Goal: Communication & Community: Answer question/provide support

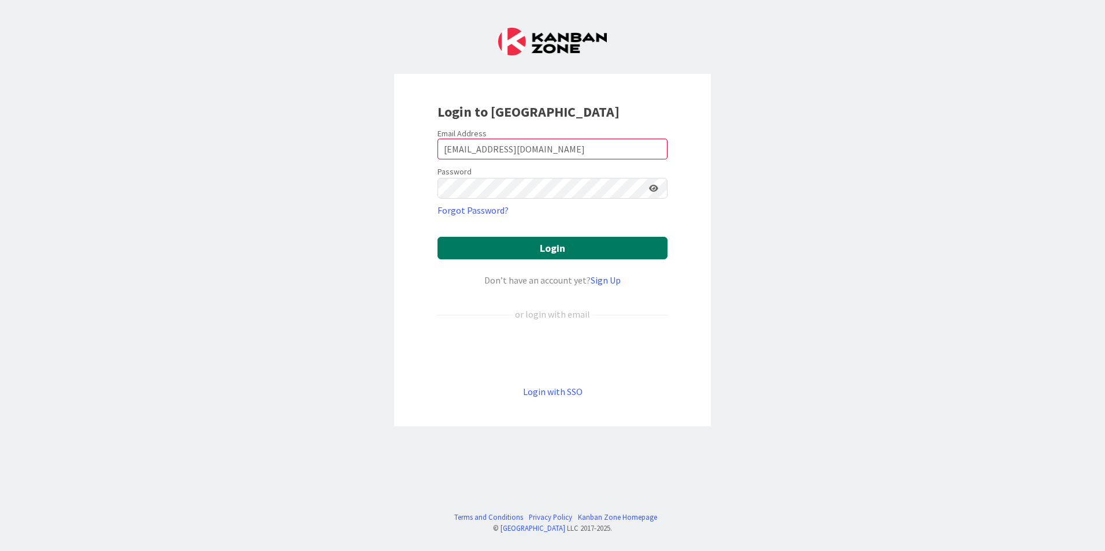
click at [509, 247] on button "Login" at bounding box center [552, 248] width 230 height 23
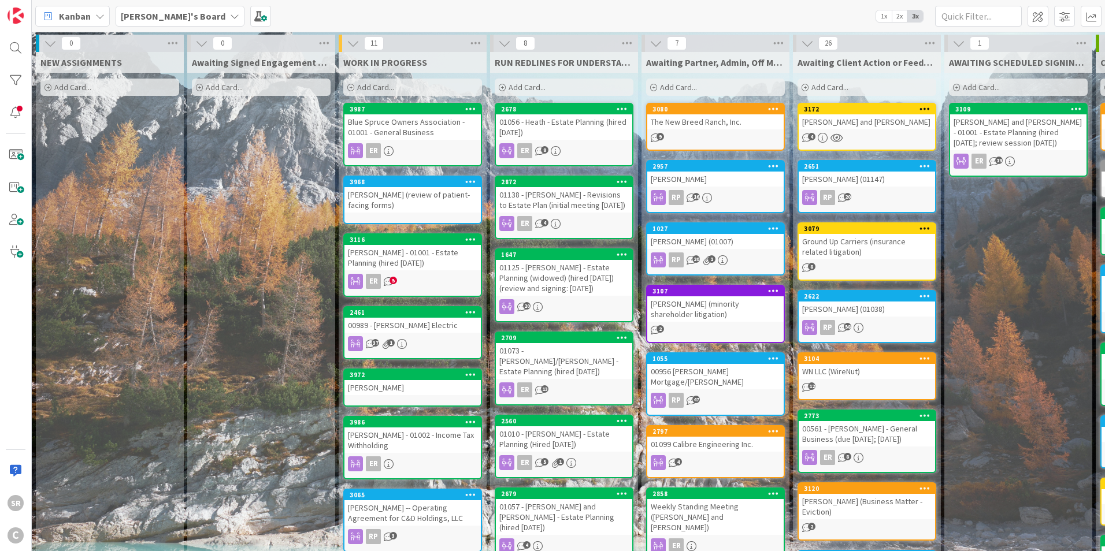
click at [900, 15] on span "2x" at bounding box center [899, 16] width 16 height 12
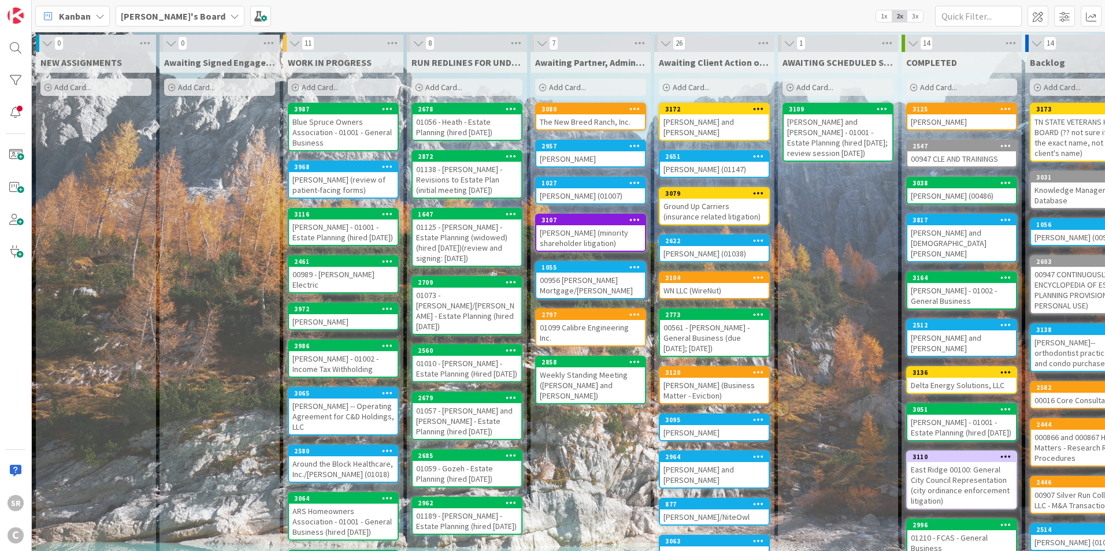
click at [369, 127] on div "Blue Spruce Owners Association - 01001 - General Business" at bounding box center [343, 132] width 109 height 36
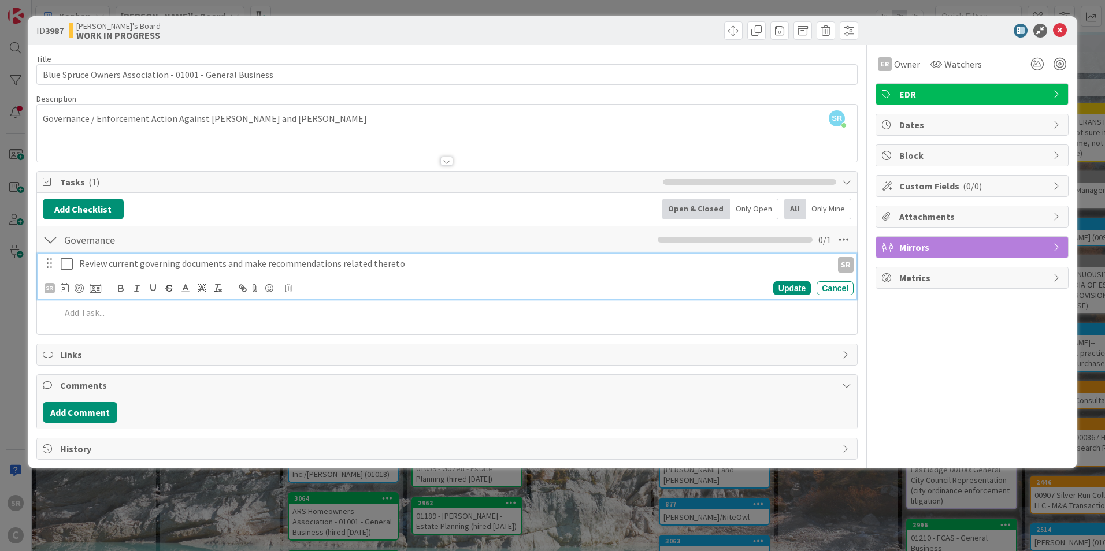
click at [66, 266] on icon at bounding box center [69, 264] width 17 height 14
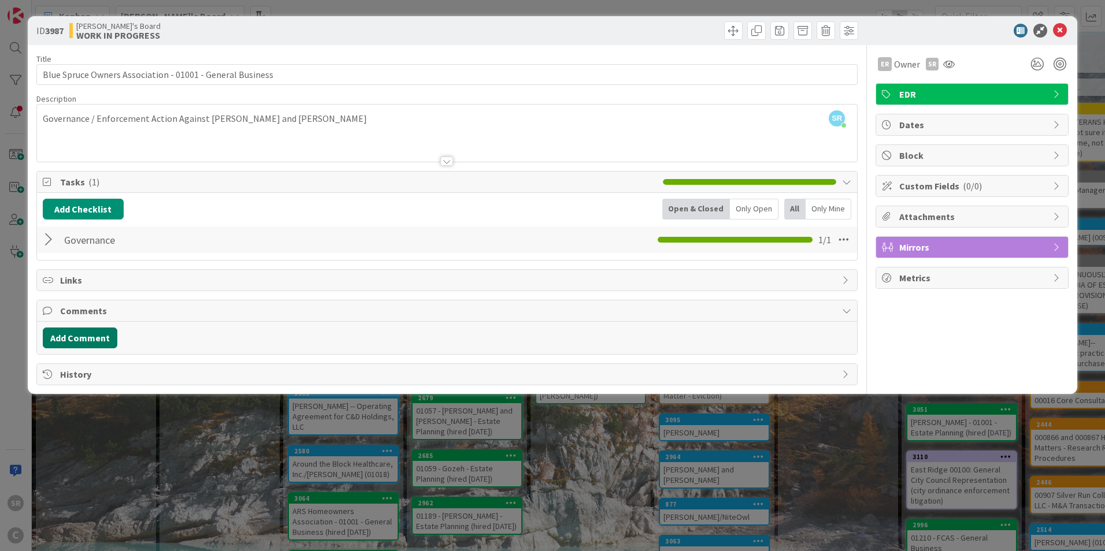
click at [67, 337] on button "Add Comment" at bounding box center [80, 338] width 75 height 21
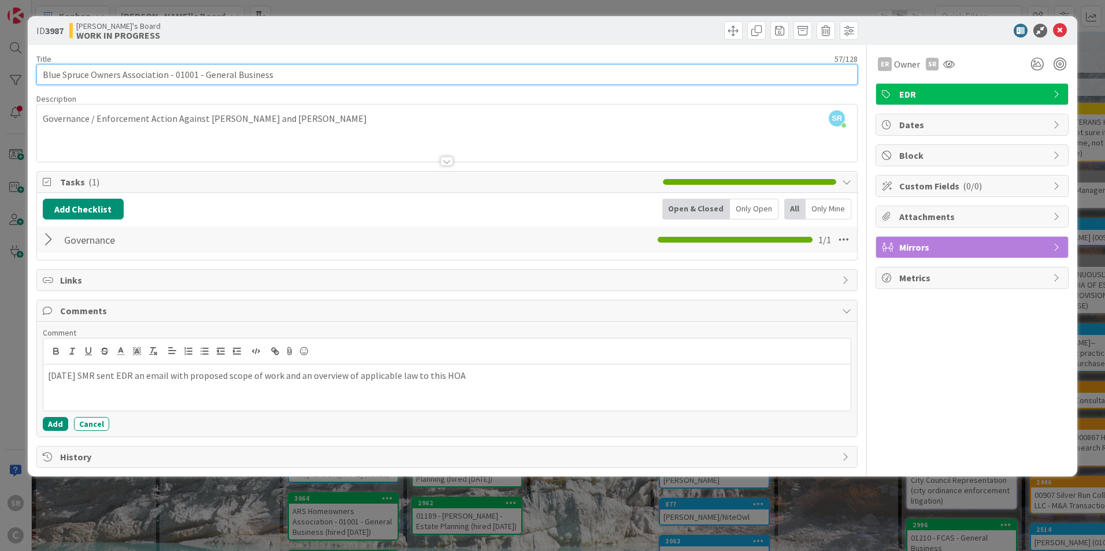
click at [167, 78] on input "Blue Spruce Owners Association - 01001 - General Business" at bounding box center [446, 74] width 821 height 21
type input "Blue Spruce Owners Association, LLC - 01001 - General Business"
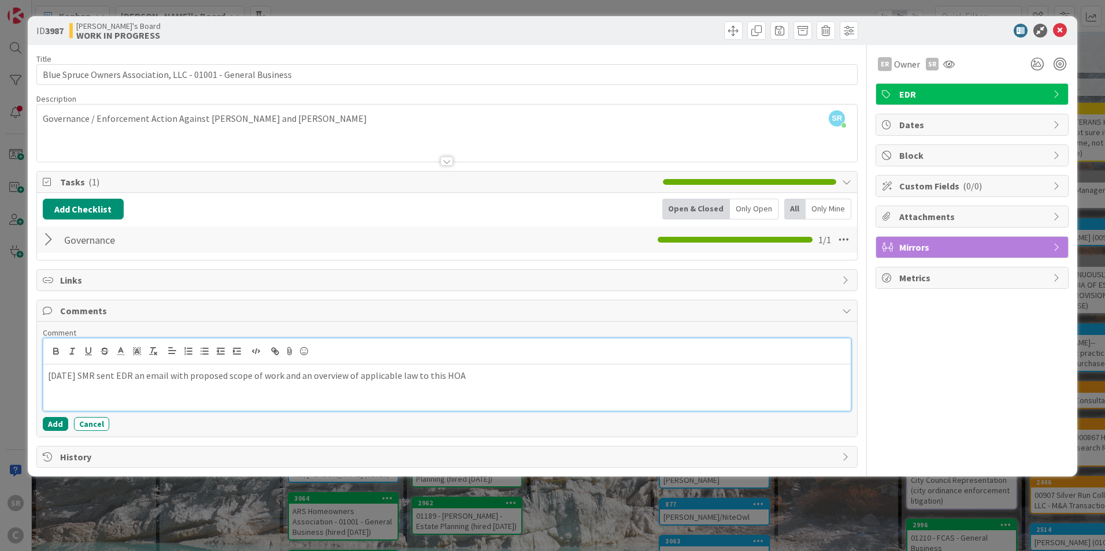
click at [489, 382] on div "[DATE] SMR sent EDR an email with proposed scope of work and an overview of app…" at bounding box center [446, 388] width 807 height 46
click at [55, 427] on button "Add" at bounding box center [55, 424] width 25 height 14
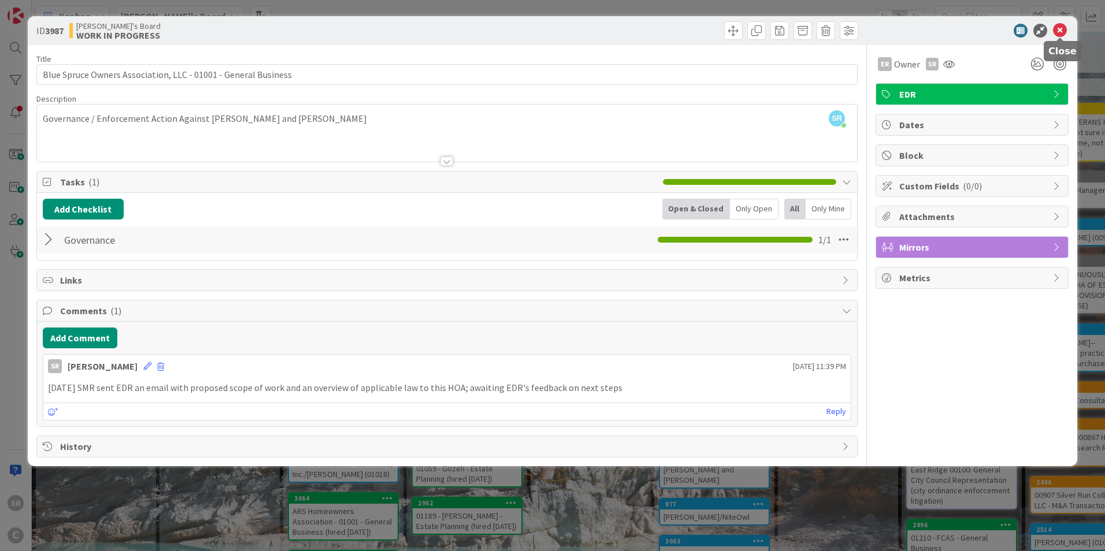
click at [1064, 33] on icon at bounding box center [1060, 31] width 14 height 14
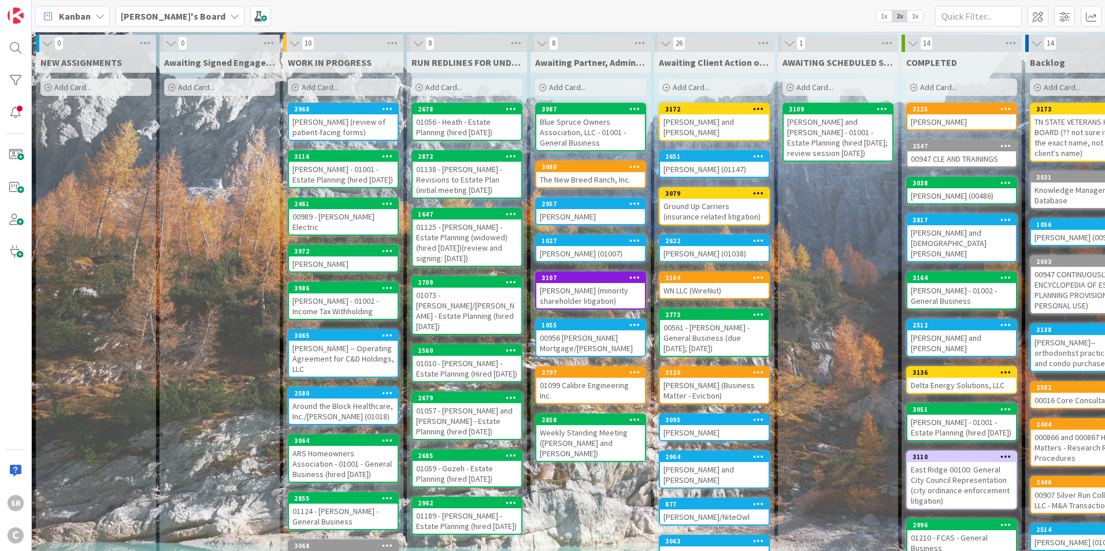
click at [709, 122] on div "[PERSON_NAME] and [PERSON_NAME]" at bounding box center [714, 126] width 109 height 25
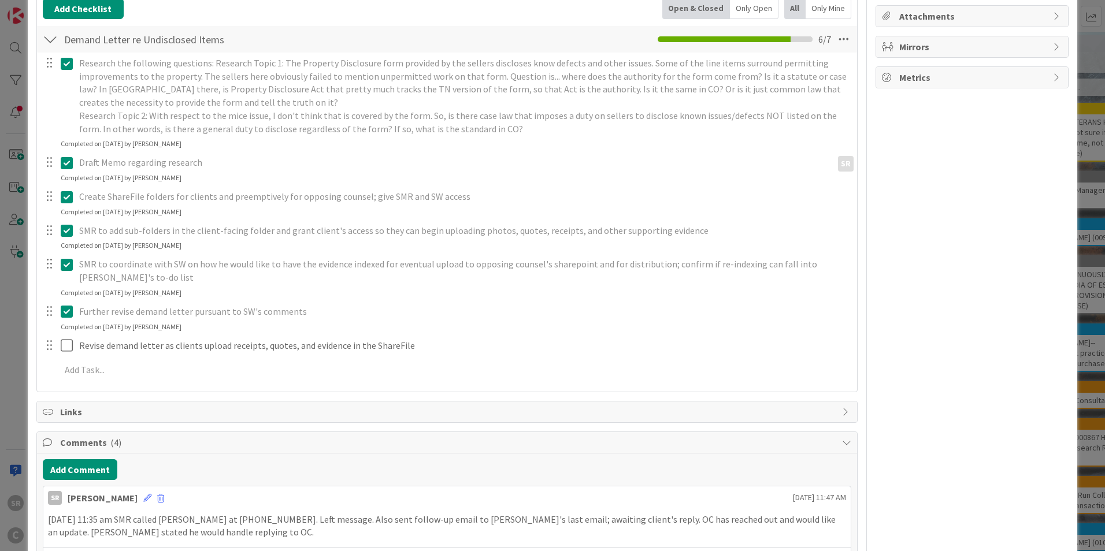
scroll to position [209, 0]
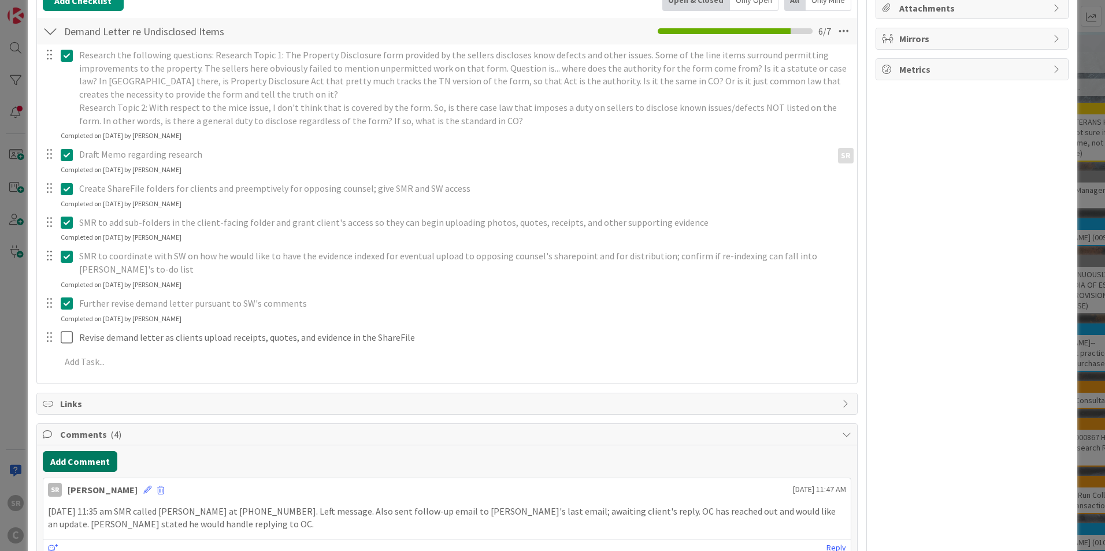
click at [74, 464] on button "Add Comment" at bounding box center [80, 461] width 75 height 21
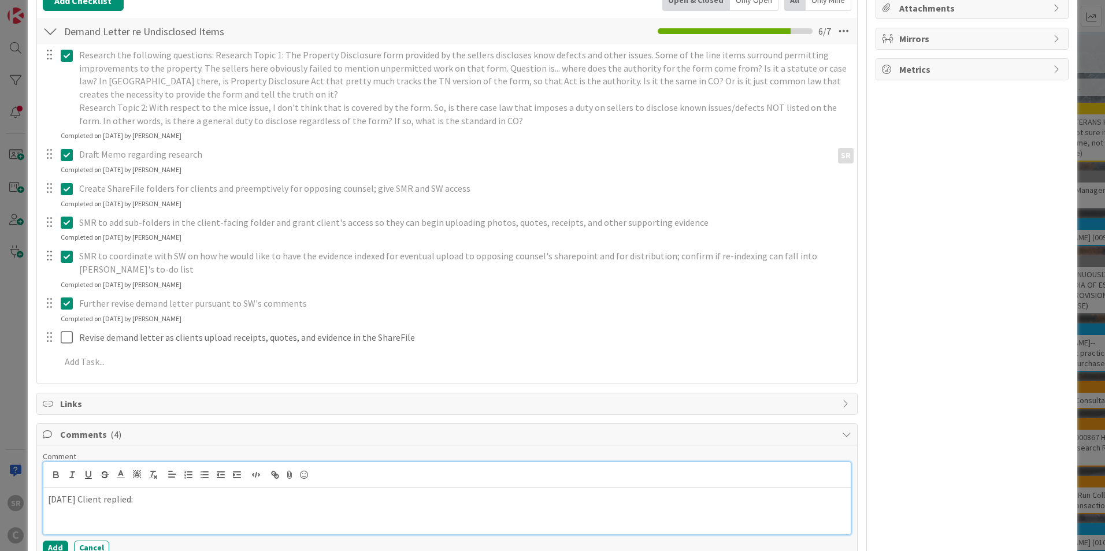
click at [173, 501] on p "[DATE] Client replied:" at bounding box center [447, 499] width 798 height 13
drag, startPoint x: 173, startPoint y: 501, endPoint x: 158, endPoint y: 503, distance: 15.2
click at [158, 504] on p "[DATE] Client replied:" at bounding box center [447, 499] width 798 height 13
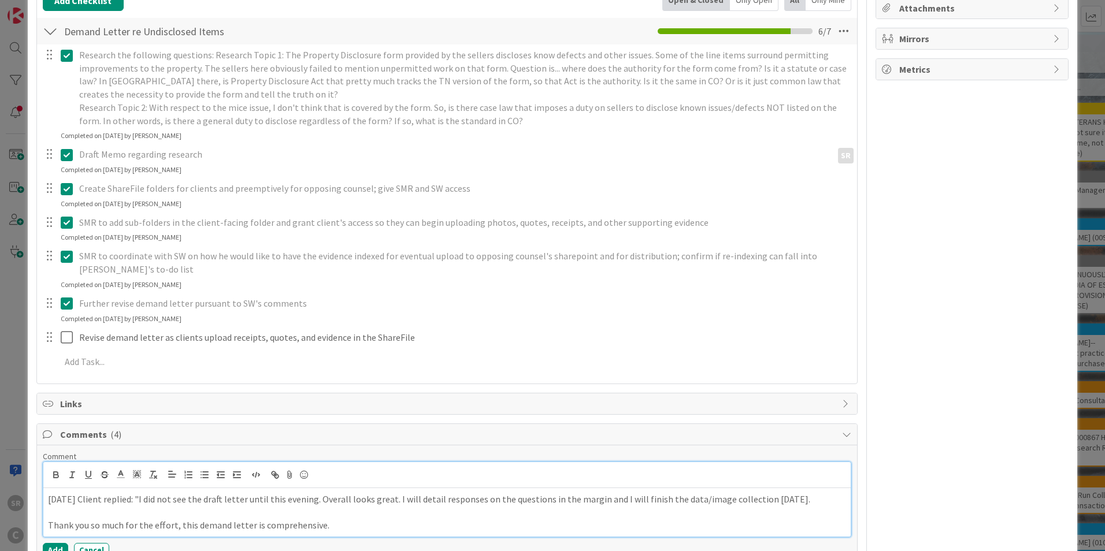
click at [266, 513] on p at bounding box center [447, 511] width 798 height 13
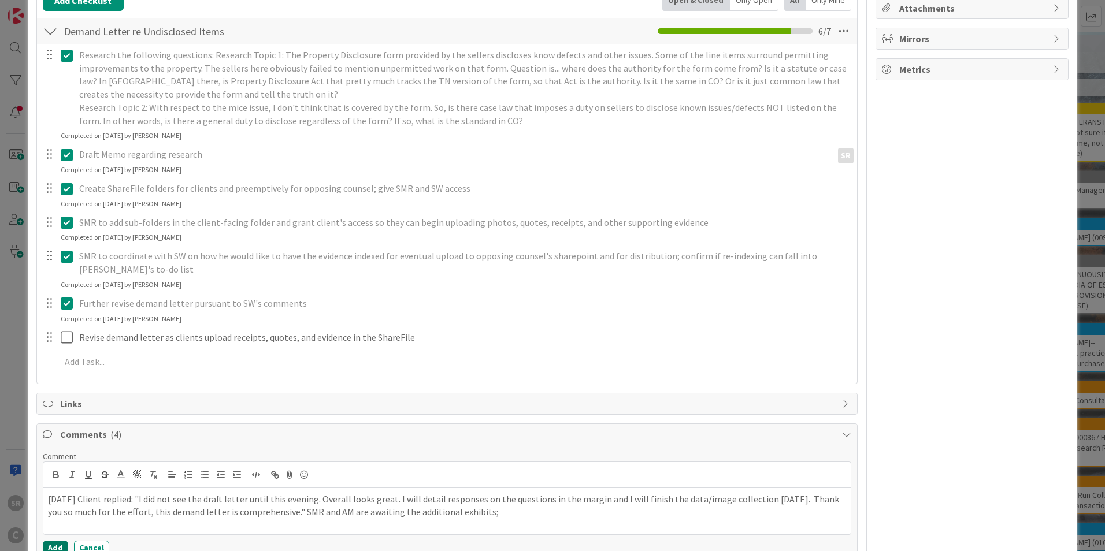
click at [56, 548] on button "Add" at bounding box center [55, 548] width 25 height 14
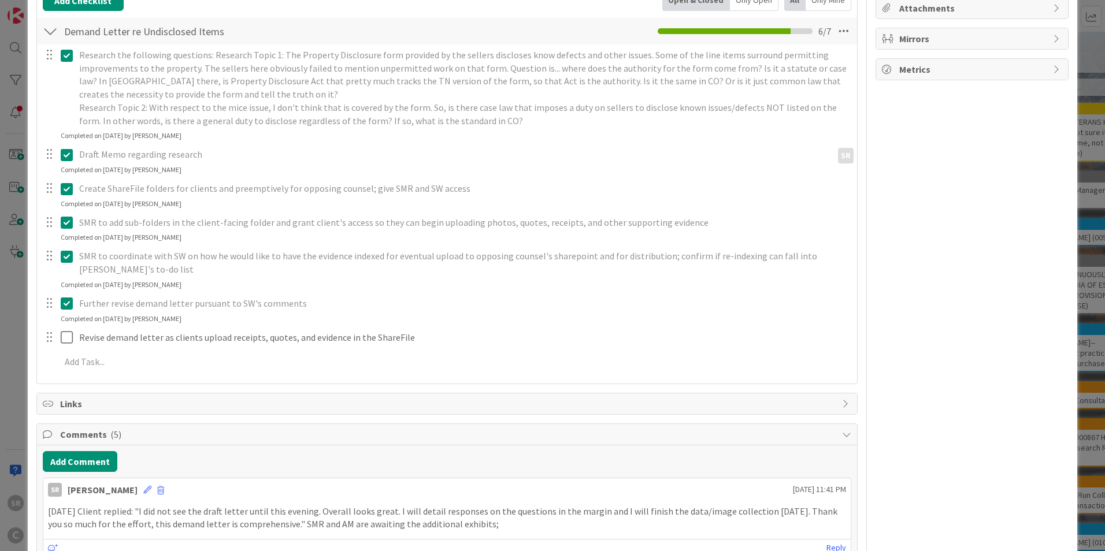
scroll to position [0, 0]
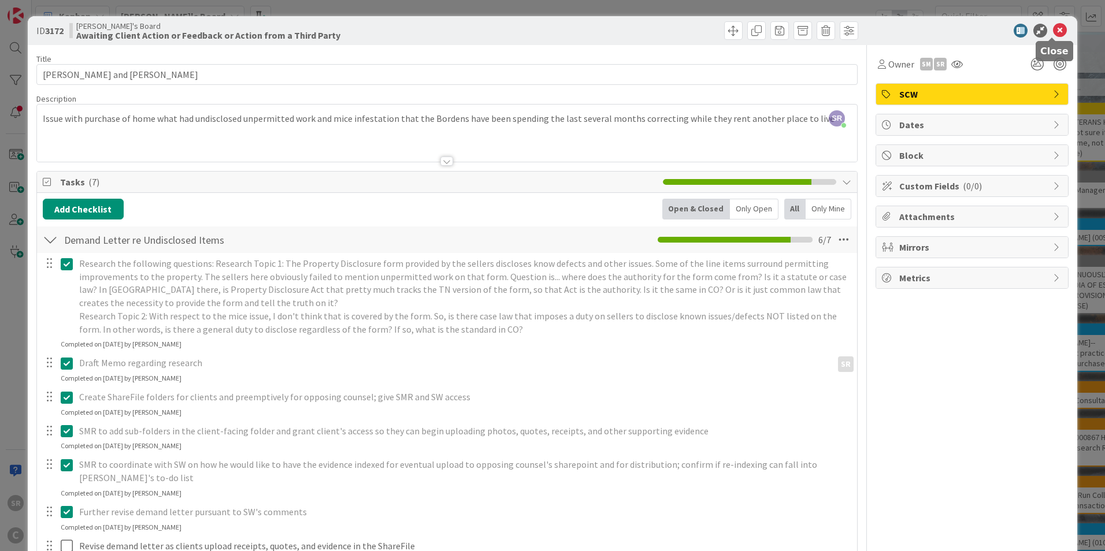
drag, startPoint x: 1050, startPoint y: 26, endPoint x: 1016, endPoint y: 43, distance: 37.5
click at [1053, 27] on icon at bounding box center [1060, 31] width 14 height 14
